Goal: Obtain resource: Download file/media

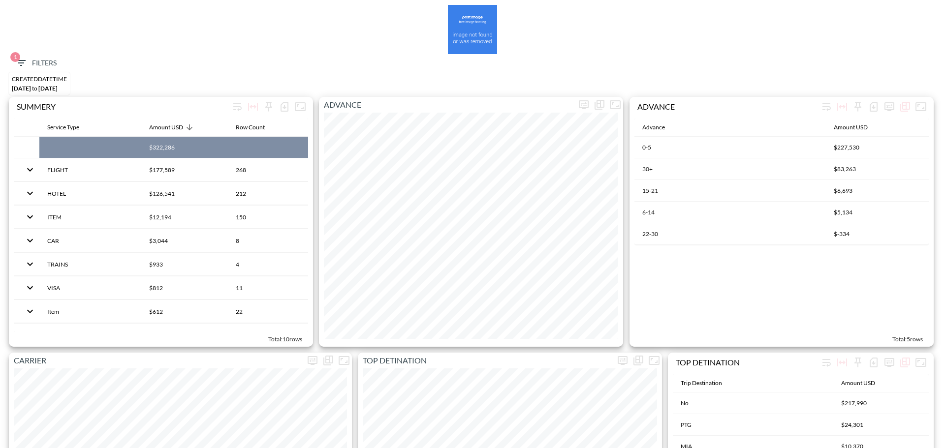
click at [17, 68] on icon "button" at bounding box center [21, 63] width 12 height 12
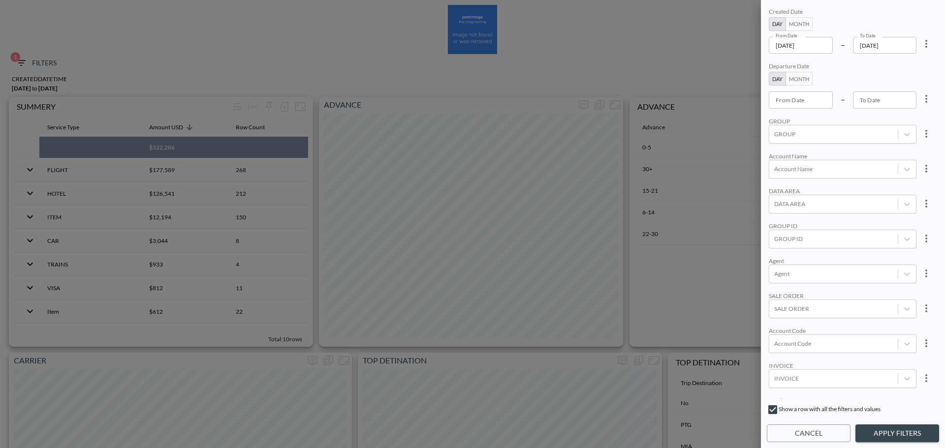
click at [929, 43] on icon "more" at bounding box center [926, 44] width 12 height 12
click at [876, 66] on span "Clear" at bounding box center [877, 67] width 24 height 12
type input "YYYY-MM-DD"
click at [798, 48] on input "YYYY-MM-DD" at bounding box center [801, 45] width 64 height 17
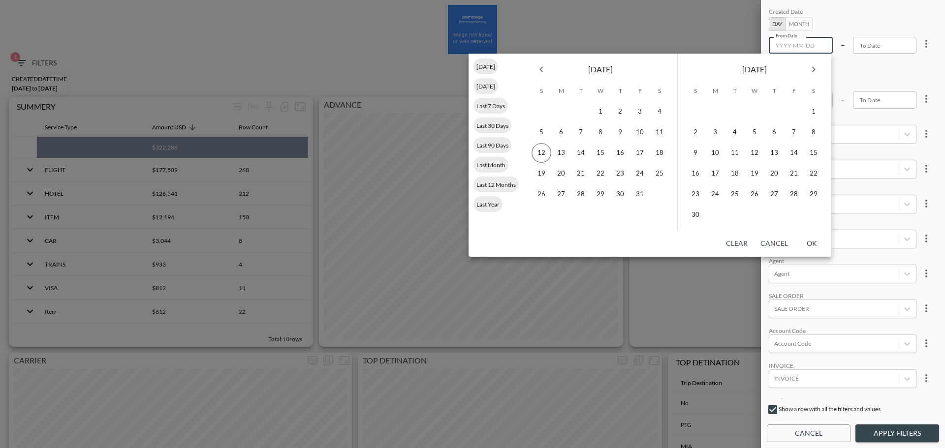
click at [551, 72] on div "[DATE]" at bounding box center [601, 68] width 154 height 28
click at [537, 69] on icon "Previous month" at bounding box center [541, 69] width 12 height 12
click at [640, 112] on button "1" at bounding box center [640, 112] width 20 height 20
type input "[DATE]"
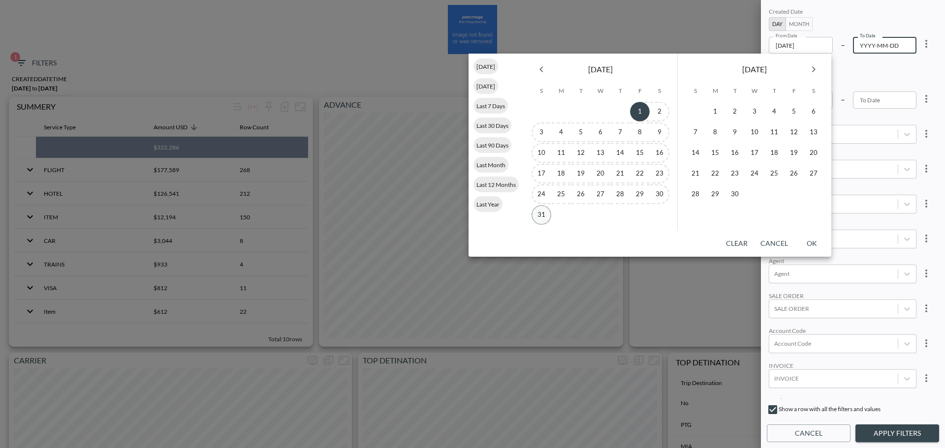
click at [540, 216] on button "31" at bounding box center [541, 215] width 20 height 20
type input "[DATE]"
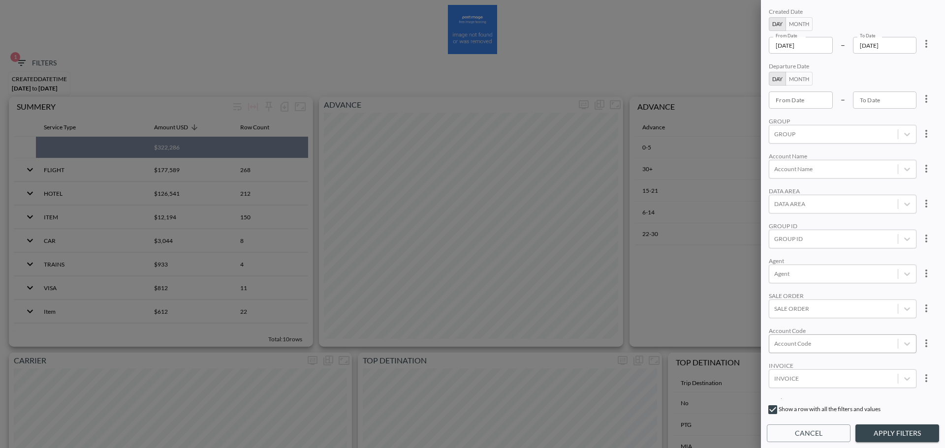
click at [808, 351] on div "Account Code" at bounding box center [843, 344] width 148 height 19
type input "ד"
click at [779, 305] on input "[PERSON_NAME]" at bounding box center [776, 311] width 21 height 21
type input "[PERSON_NAME]"
click at [837, 254] on div "Created Date Day Month From Date [DATE] From Date – To Date [DATE] To Date Depa…" at bounding box center [853, 202] width 172 height 393
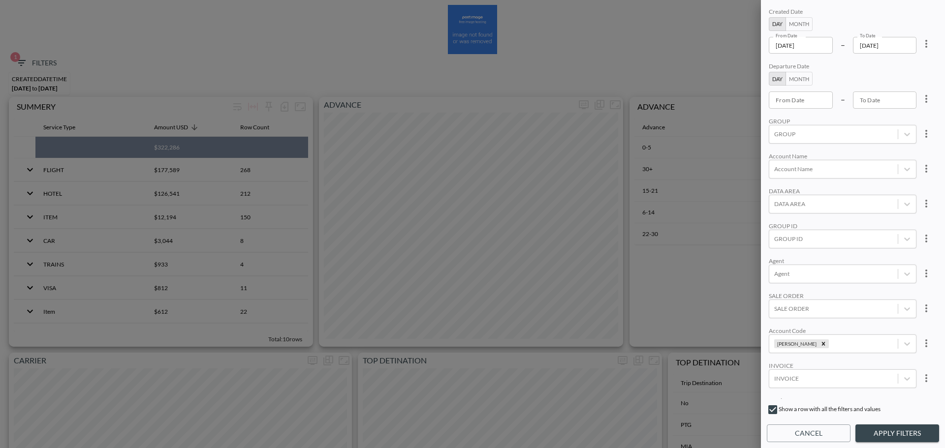
click at [904, 429] on button "Apply Filters" at bounding box center [897, 434] width 84 height 18
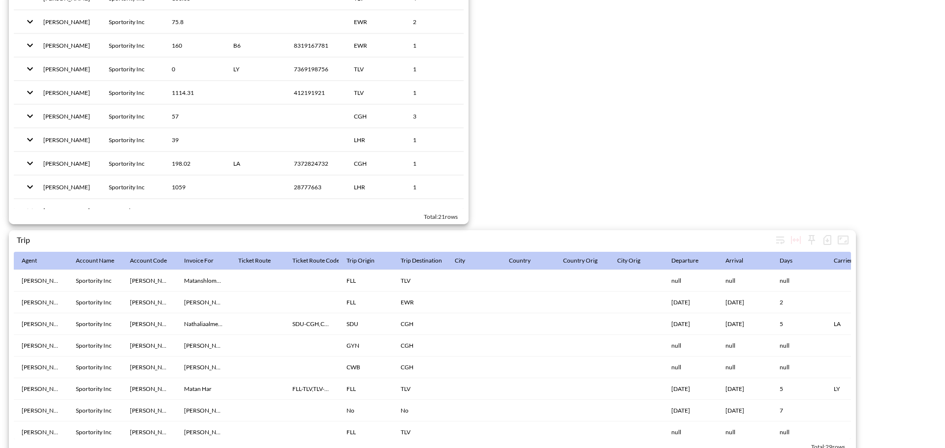
scroll to position [1521, 0]
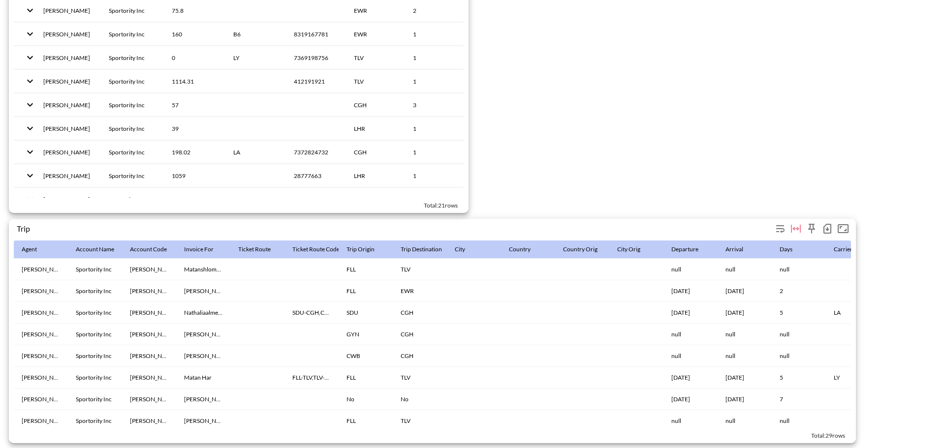
click at [824, 224] on icon "button" at bounding box center [827, 229] width 8 height 10
click at [778, 237] on li "Download CSV ( 29 Rows )" at bounding box center [777, 245] width 116 height 18
